Goal: Information Seeking & Learning: Learn about a topic

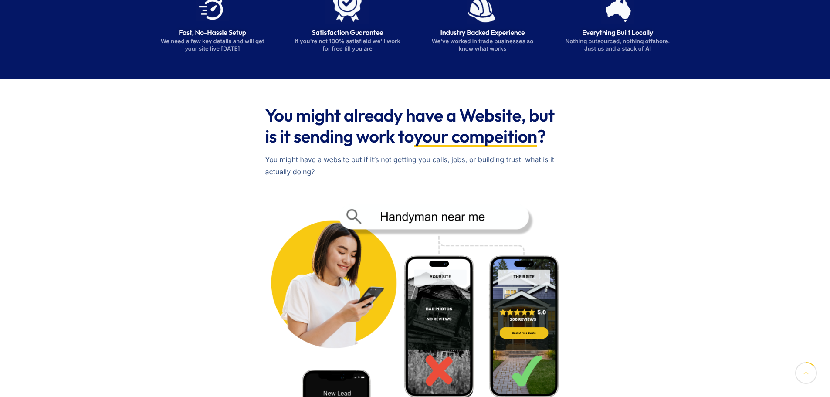
scroll to position [349, 0]
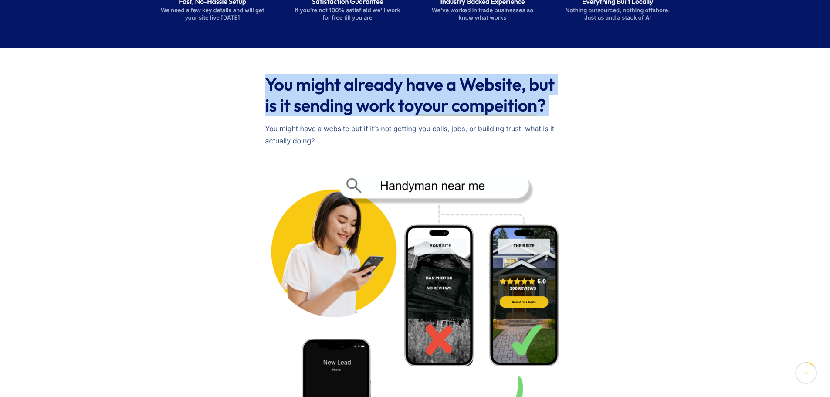
drag, startPoint x: 317, startPoint y: 92, endPoint x: 504, endPoint y: 121, distance: 188.7
click at [504, 121] on div "You might already have a Website, but is it sending work to your compeition ? Y…" at bounding box center [415, 328] width 540 height 516
click at [504, 121] on div "You might already have a Website, but is it sending work to your compeition ? Y…" at bounding box center [415, 112] width 300 height 77
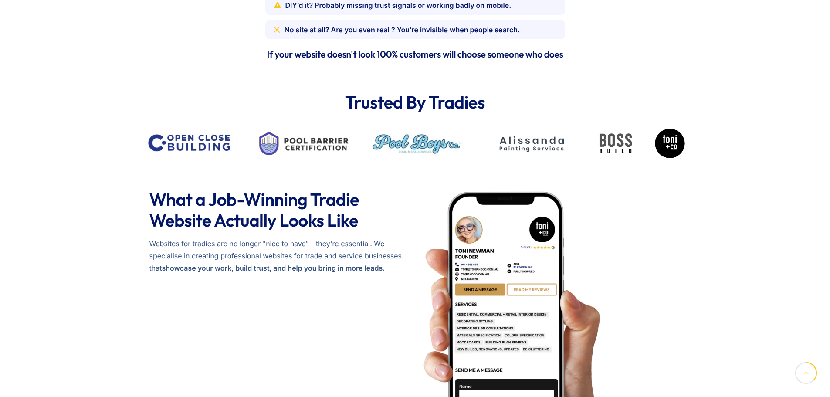
scroll to position [915, 0]
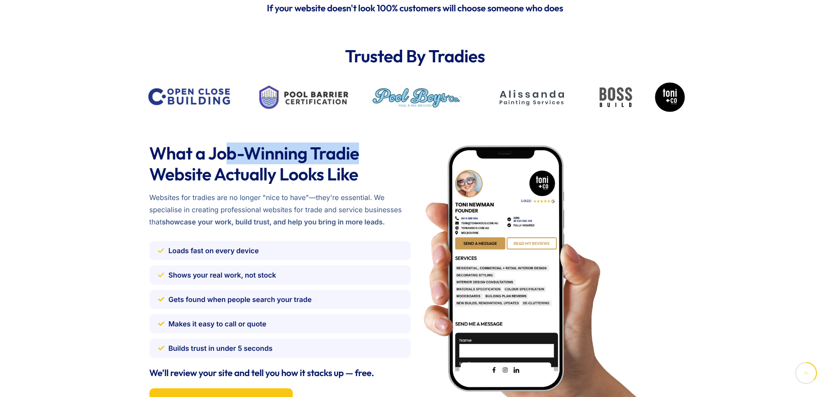
drag, startPoint x: 314, startPoint y: 155, endPoint x: 370, endPoint y: 157, distance: 56.2
click at [370, 157] on h2 "What a Job-Winning Tradie Website Actually Looks Like" at bounding box center [279, 164] width 261 height 42
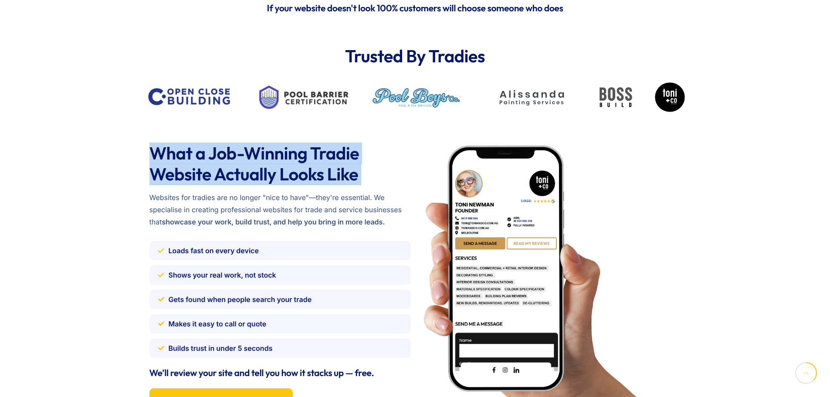
drag, startPoint x: 170, startPoint y: 163, endPoint x: 365, endPoint y: 188, distance: 196.4
click at [365, 188] on div "What a Job-Winning Tradie Website Actually Looks Like Websites for tradies are …" at bounding box center [415, 282] width 830 height 330
click at [365, 188] on div "What a Job-Winning Tradie Website Actually Looks Like Websites for tradies are …" at bounding box center [279, 187] width 261 height 89
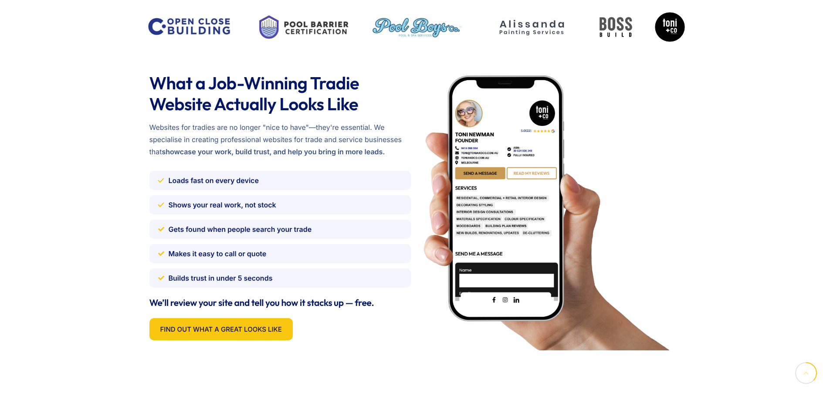
scroll to position [1002, 0]
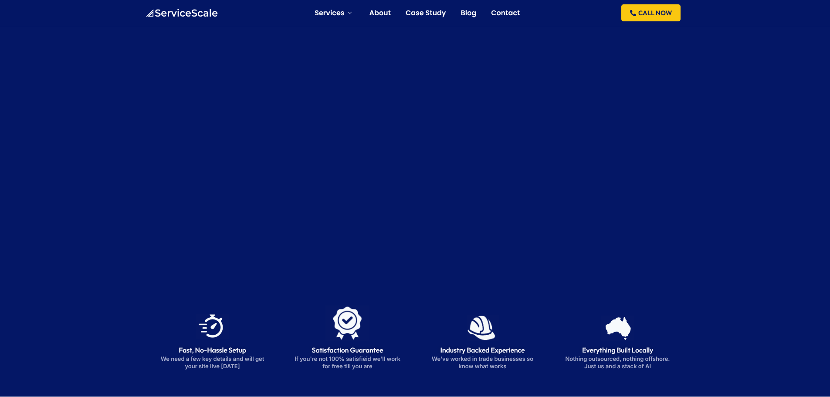
scroll to position [1002, 0]
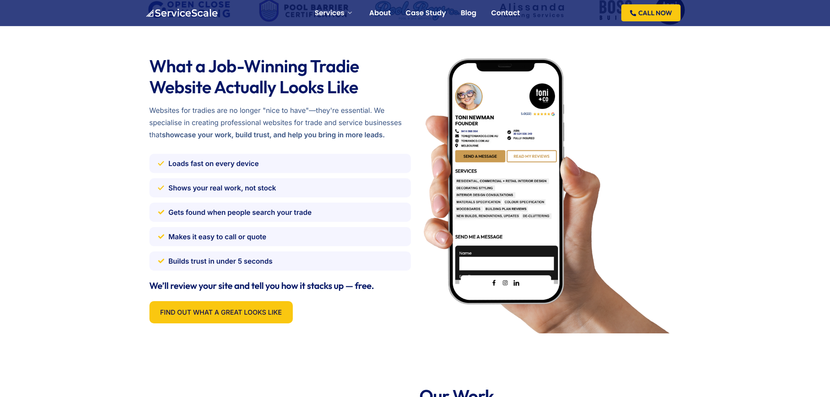
click at [127, 89] on div "What a Job-Winning Tradie Website Actually Looks Like Websites for tradies are …" at bounding box center [415, 195] width 830 height 330
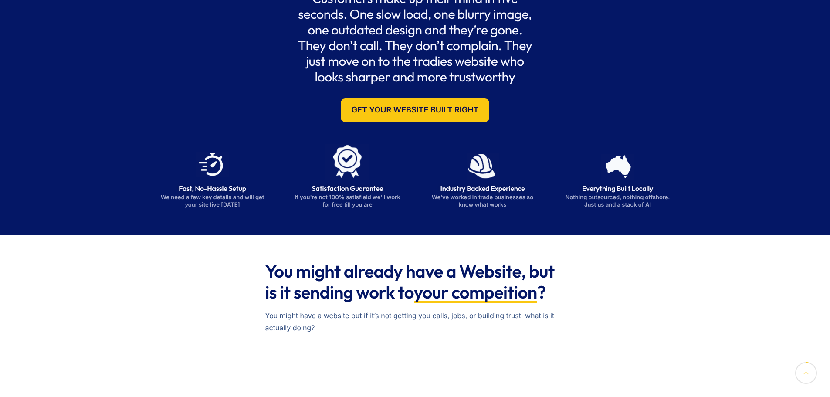
scroll to position [218, 0]
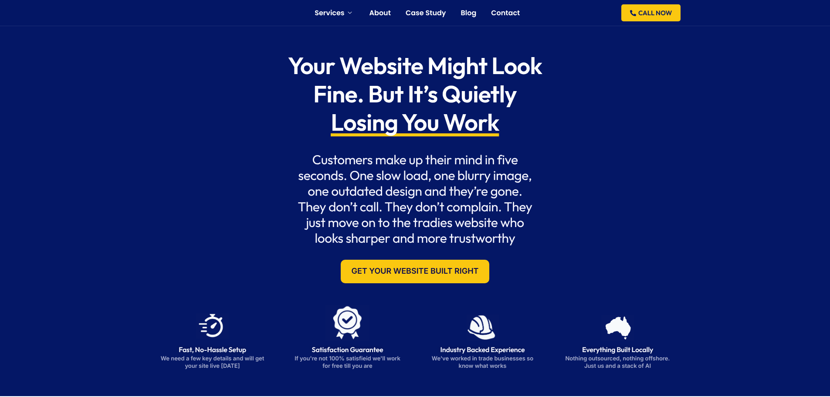
scroll to position [0, 0]
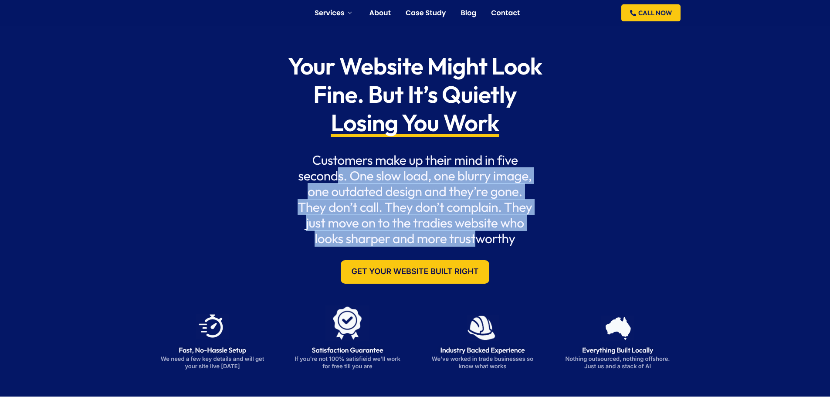
drag, startPoint x: 399, startPoint y: 198, endPoint x: 476, endPoint y: 243, distance: 89.8
click at [476, 243] on h2 "Customers make up their mind in five seconds. One slow load, one blurry image, …" at bounding box center [415, 199] width 241 height 94
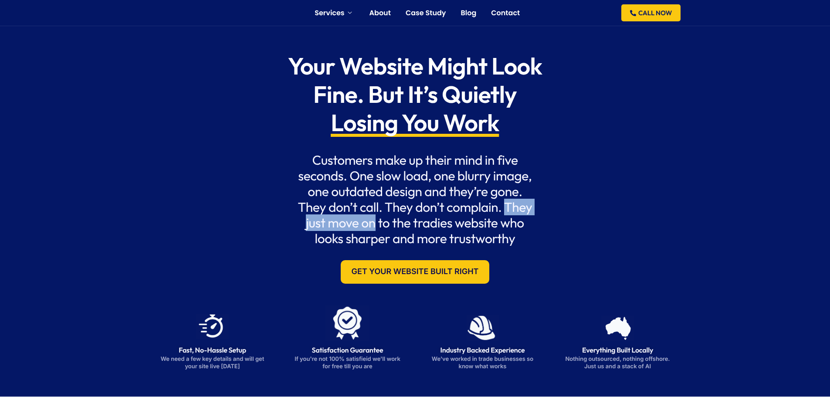
drag, startPoint x: 511, startPoint y: 208, endPoint x: 375, endPoint y: 223, distance: 137.7
click at [375, 223] on h2 "Customers make up their mind in five seconds. One slow load, one blurry image, …" at bounding box center [415, 199] width 241 height 94
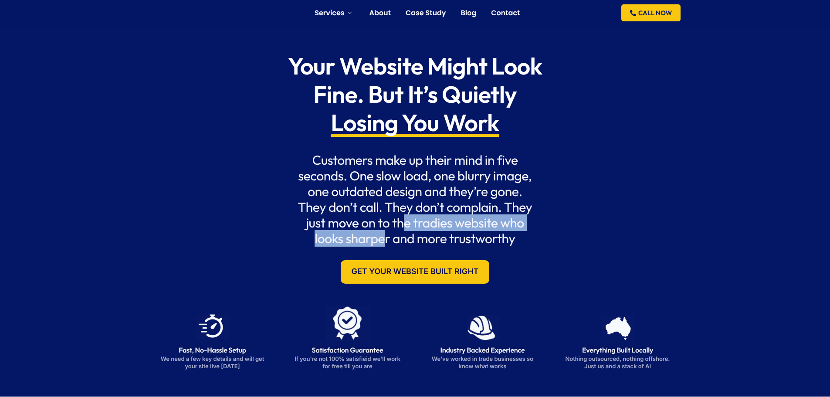
drag, startPoint x: 416, startPoint y: 222, endPoint x: 383, endPoint y: 236, distance: 35.1
click at [383, 236] on h2 "Customers make up their mind in five seconds. One slow load, one blurry image, …" at bounding box center [415, 199] width 241 height 94
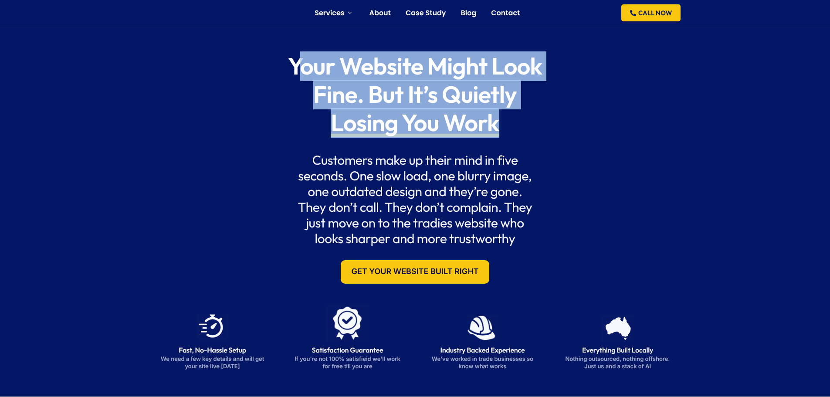
drag, startPoint x: 318, startPoint y: 65, endPoint x: 531, endPoint y: 126, distance: 221.7
click at [531, 126] on h1 "Your Website Might Look Fine. But It’s Quietly Losing You Work" at bounding box center [415, 94] width 278 height 85
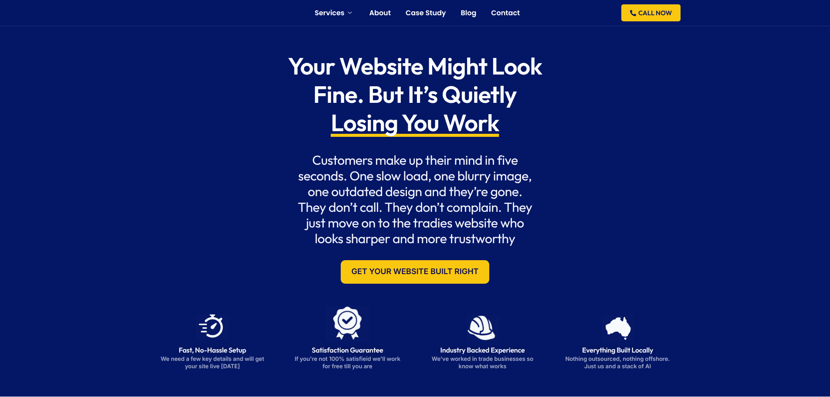
click at [531, 126] on h1 "Your Website Might Look Fine. But It’s Quietly Losing You Work" at bounding box center [415, 94] width 278 height 85
click at [626, 147] on div "Your Website Might Look Fine. But It’s Quietly Losing You Work Customers make u…" at bounding box center [415, 168] width 540 height 249
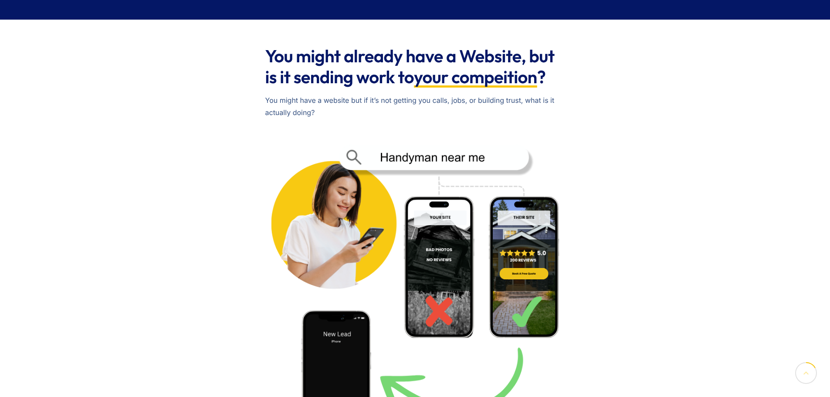
scroll to position [436, 0]
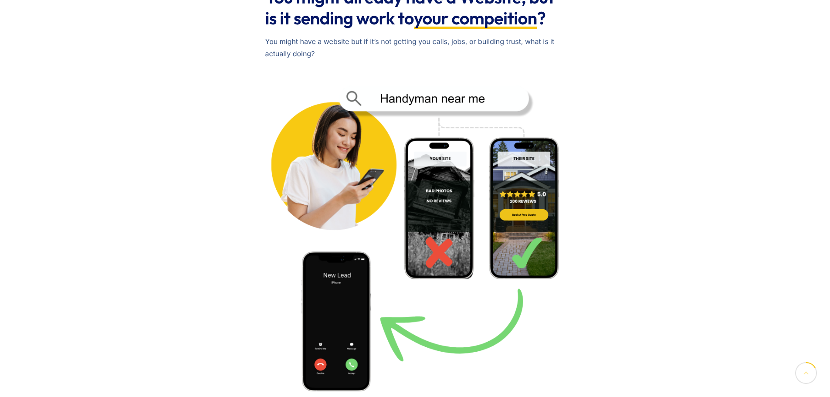
click at [231, 182] on div "You might already have a Website, but is it sending work to your compeition ? Y…" at bounding box center [415, 241] width 540 height 516
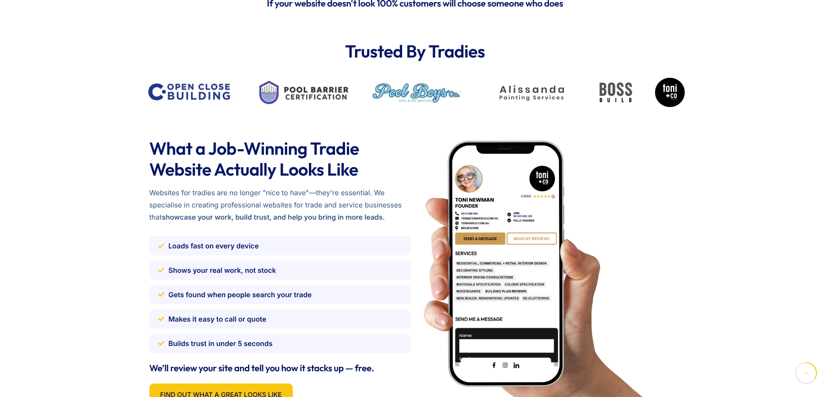
scroll to position [958, 0]
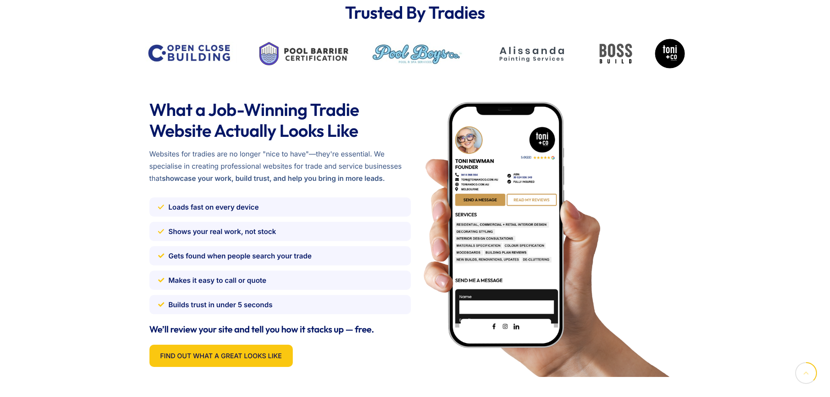
click at [265, 210] on div "Loads fast on every device" at bounding box center [280, 207] width 244 height 12
click at [237, 230] on span "Shows your real work, not stock" at bounding box center [223, 231] width 108 height 12
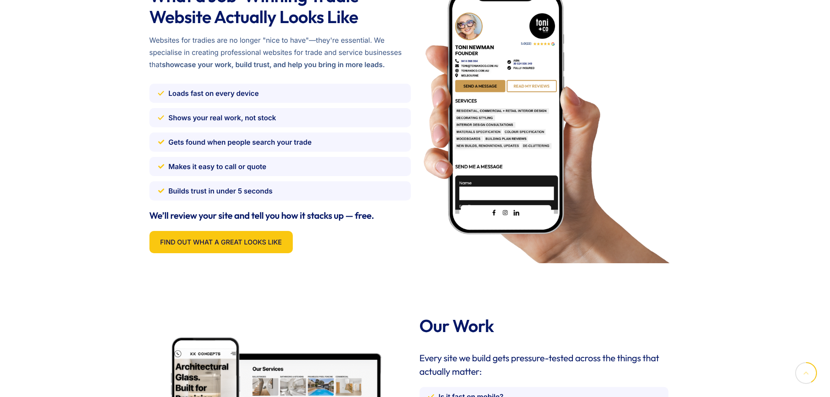
scroll to position [1089, 0]
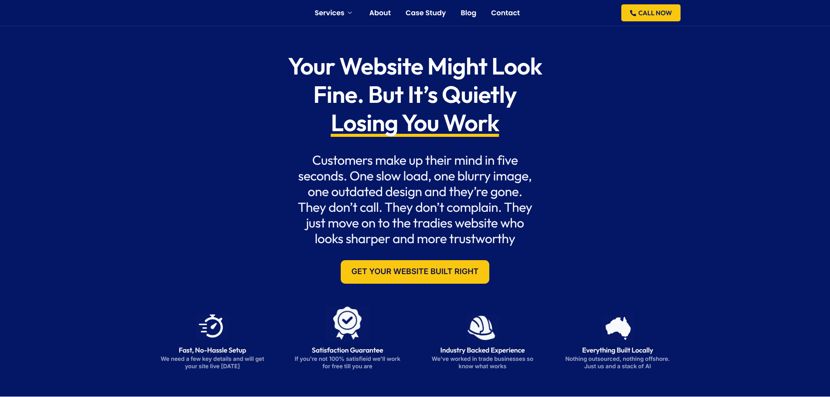
click at [345, 56] on h1 "Your Website Might Look Fine. But It’s Quietly Losing You Work" at bounding box center [415, 94] width 278 height 85
